Goal: Check status: Check status

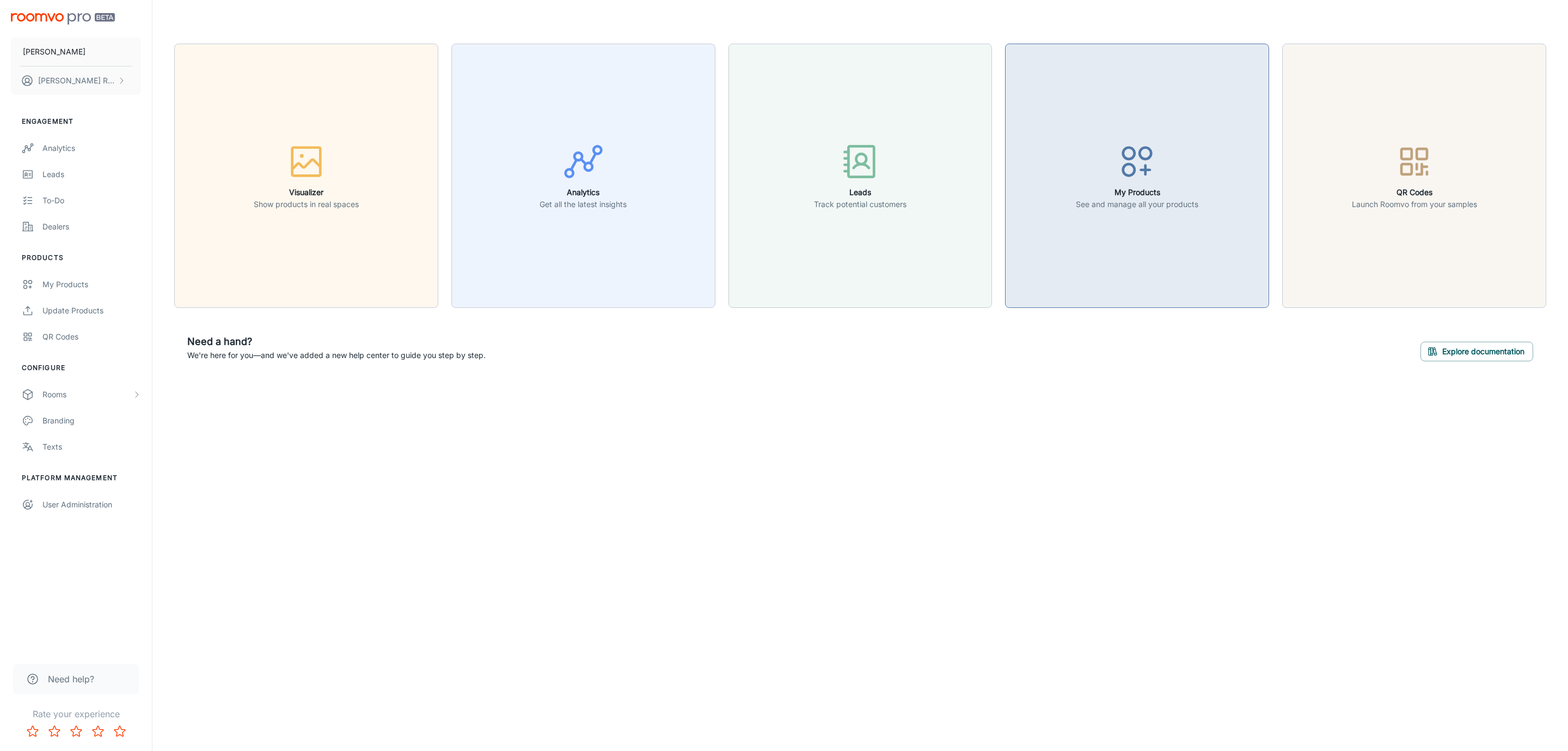
click at [1242, 211] on button "My Products See and manage all your products" at bounding box center [1137, 176] width 264 height 264
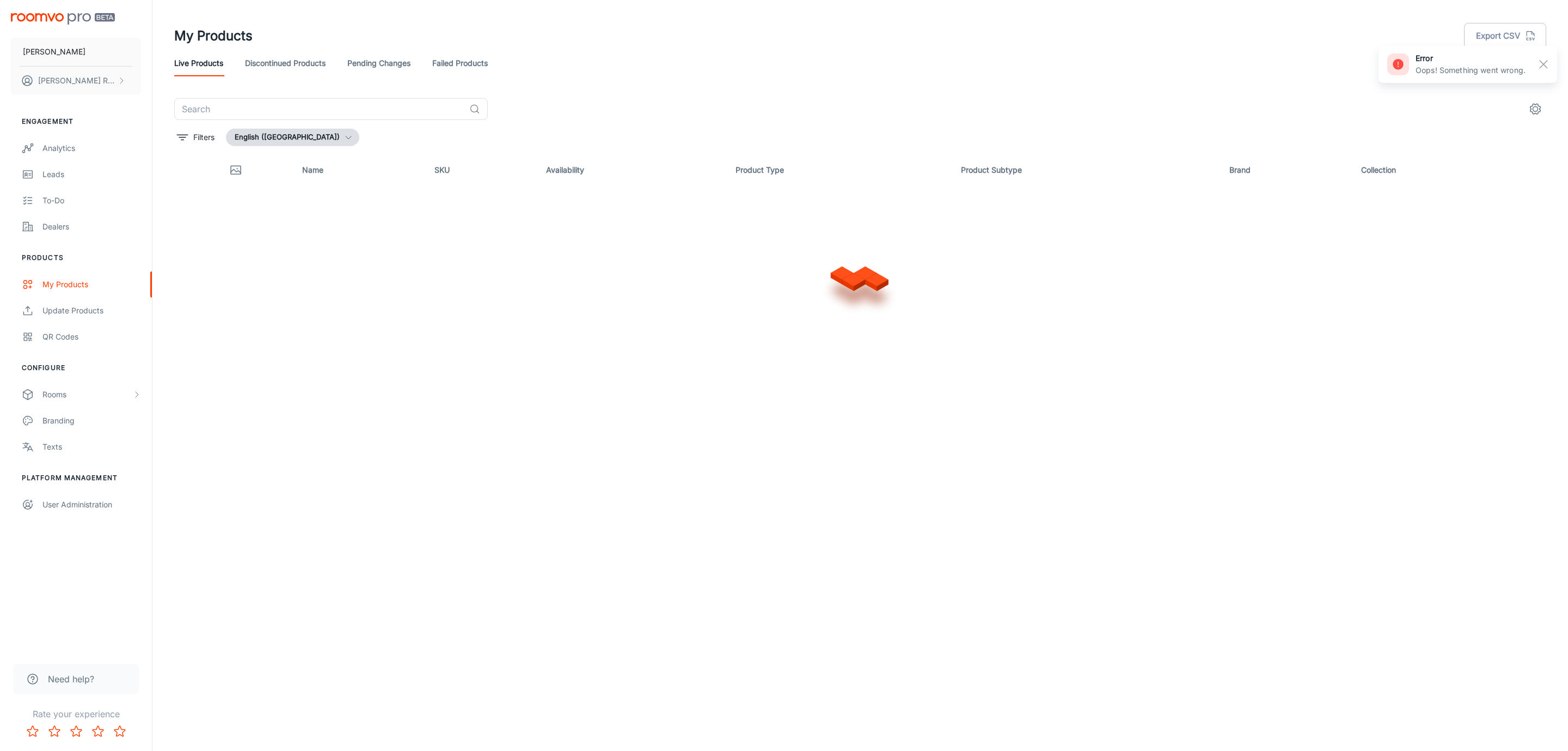
click at [488, 64] on link "Failed Products" at bounding box center [460, 63] width 56 height 26
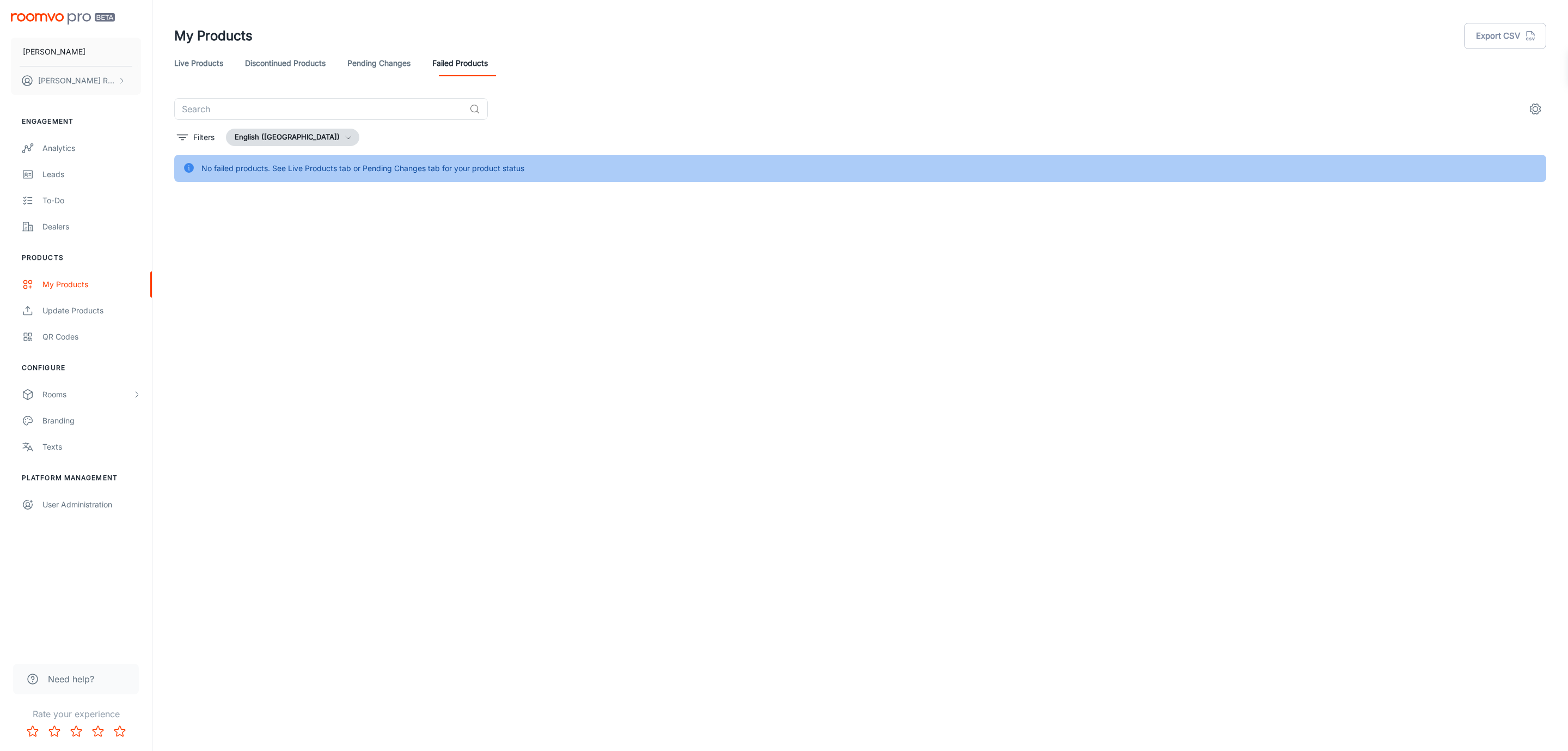
click at [408, 61] on link "Pending Changes" at bounding box center [379, 63] width 63 height 26
click at [299, 65] on link "Discontinued Products" at bounding box center [285, 63] width 81 height 26
